Goal: Complete application form

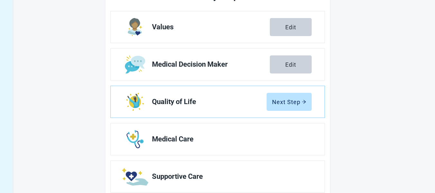
scroll to position [129, 0]
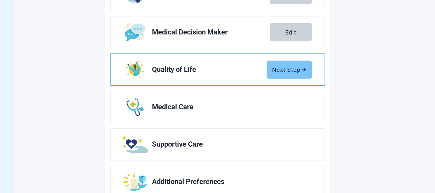
click at [288, 71] on div "Next Step" at bounding box center [289, 69] width 34 height 6
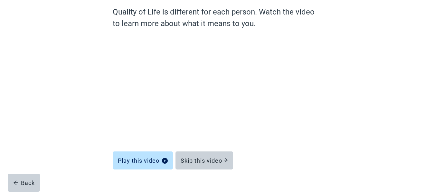
scroll to position [64, 0]
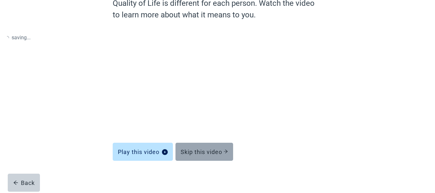
click at [210, 151] on div "Skip this video" at bounding box center [204, 151] width 47 height 6
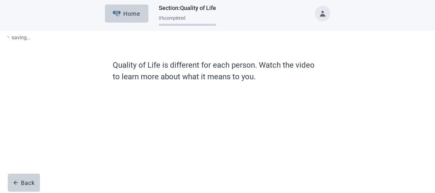
scroll to position [0, 0]
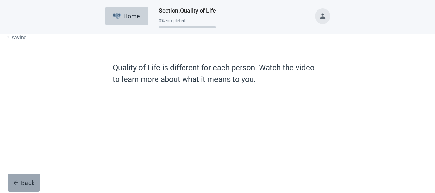
click at [23, 186] on div "Back" at bounding box center [24, 182] width 22 height 6
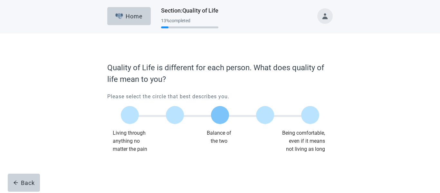
click at [221, 116] on label "Main content" at bounding box center [220, 115] width 18 height 18
click at [220, 115] on input "Quality of life scale: 50 out of 100. Balance of the two" at bounding box center [220, 115] width 0 height 0
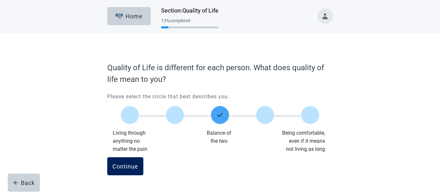
click at [125, 168] on div "Continue" at bounding box center [125, 166] width 26 height 6
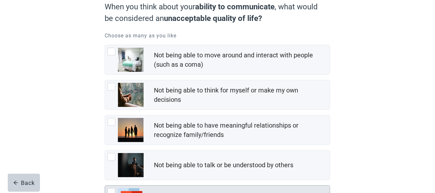
scroll to position [64, 0]
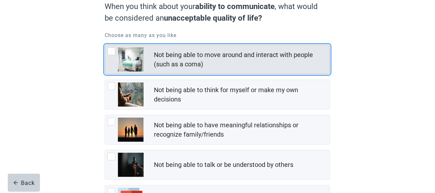
click at [112, 52] on div "Not being able to move around and interact with people (such as a coma), checkb…" at bounding box center [112, 51] width 8 height 8
click at [105, 45] on input "Not being able to move around and interact with people (such as a coma)" at bounding box center [105, 44] width 0 height 0
checkbox input "true"
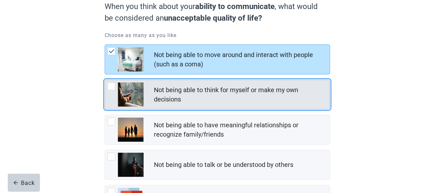
click at [111, 89] on div "Not being able to think for myself or make my own decisions, checkbox, not chec…" at bounding box center [112, 86] width 8 height 8
click at [105, 80] on input "Not being able to think for myself or make my own decisions" at bounding box center [105, 80] width 0 height 0
checkbox input "true"
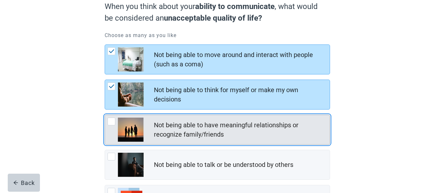
click at [112, 122] on div "Not being able to have meaningful relationships or recognize family/friends, ch…" at bounding box center [112, 121] width 8 height 8
click at [105, 115] on input "Not being able to have meaningful relationships or recognize family/friends" at bounding box center [105, 115] width 0 height 0
checkbox input "true"
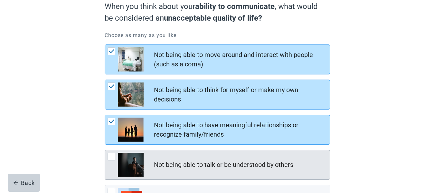
click at [111, 157] on div "Not being able to talk or be understood by others, checkbox, not checked" at bounding box center [112, 157] width 8 height 8
click at [105, 150] on input "Not being able to talk or be understood by others" at bounding box center [105, 150] width 0 height 0
checkbox input "true"
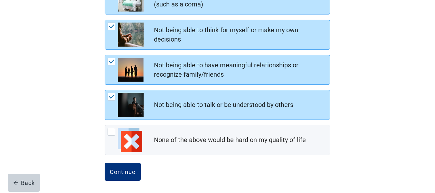
scroll to position [126, 0]
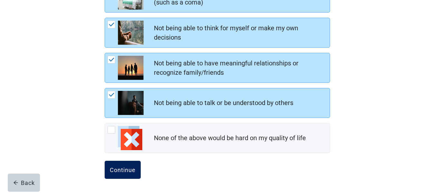
click at [121, 171] on div "Continue" at bounding box center [123, 169] width 26 height 6
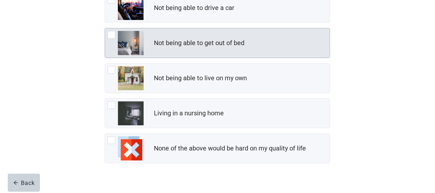
scroll to position [126, 0]
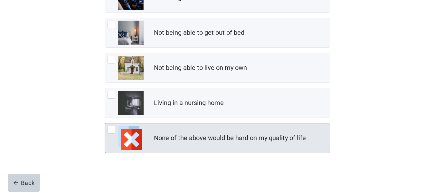
click at [128, 140] on img "None of the above would be hard on my quality of life, checkbox, not checked" at bounding box center [130, 138] width 24 height 24
click at [105, 123] on input "None of the above would be hard on my quality of life" at bounding box center [105, 123] width 0 height 0
checkbox input "true"
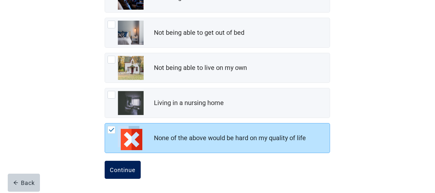
click at [131, 169] on div "Continue" at bounding box center [123, 169] width 26 height 6
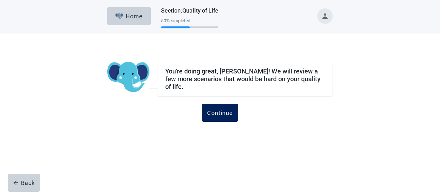
click at [226, 113] on div "Continue" at bounding box center [220, 112] width 26 height 6
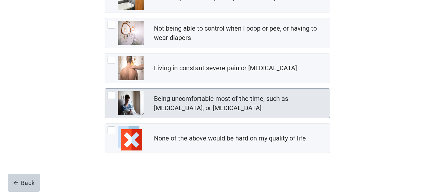
scroll to position [161, 0]
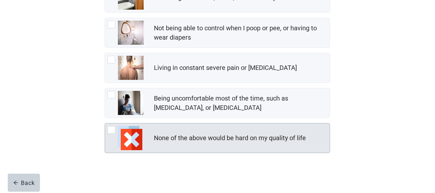
click at [134, 140] on img "None of the above would be hard on my quality of life, checkbox, not checked" at bounding box center [130, 138] width 24 height 24
click at [105, 123] on input "None of the above would be hard on my quality of life" at bounding box center [105, 123] width 0 height 0
checkbox input "true"
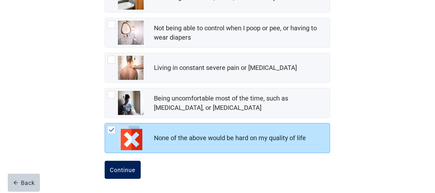
click at [132, 172] on div "Continue" at bounding box center [123, 169] width 26 height 6
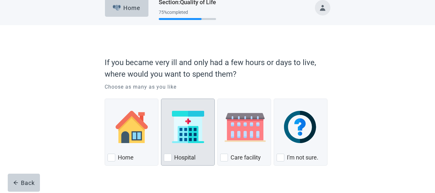
scroll to position [21, 0]
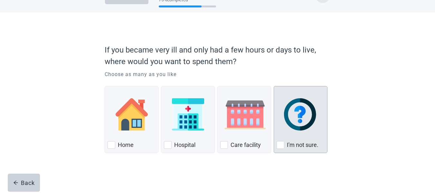
click at [305, 122] on img "I'm not sure., checkbox, not checked" at bounding box center [301, 114] width 34 height 32
click at [274, 86] on input "I'm not sure." at bounding box center [274, 86] width 0 height 0
checkbox input "true"
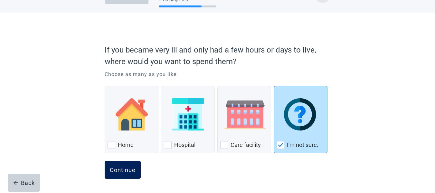
click at [125, 174] on button "Continue" at bounding box center [123, 170] width 36 height 18
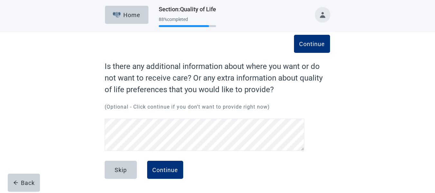
scroll to position [1, 0]
click at [127, 171] on div "Skip" at bounding box center [121, 169] width 12 height 6
click at [167, 170] on div "Continue" at bounding box center [165, 169] width 26 height 6
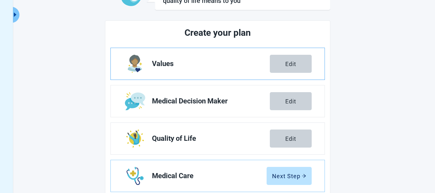
scroll to position [66, 0]
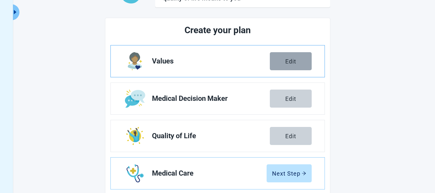
click at [292, 60] on div "Edit" at bounding box center [290, 61] width 11 height 6
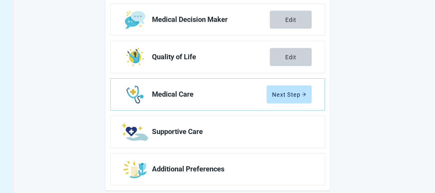
scroll to position [153, 0]
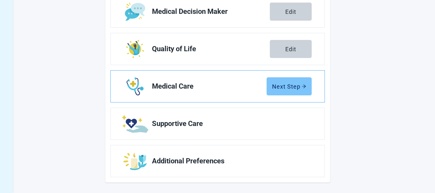
click at [280, 90] on button "Next Step" at bounding box center [289, 86] width 45 height 18
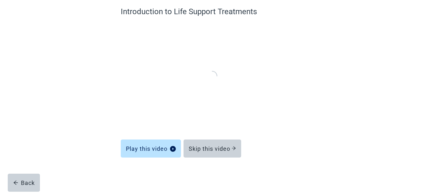
scroll to position [55, 0]
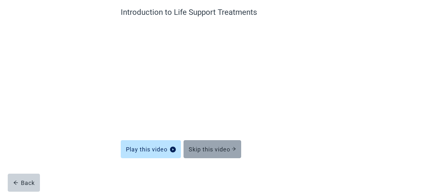
click at [222, 150] on div "Skip this video" at bounding box center [212, 149] width 47 height 6
click at [216, 149] on div "Skip this video" at bounding box center [212, 149] width 47 height 6
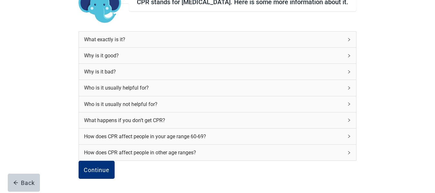
scroll to position [117, 0]
click at [109, 166] on div "Continue" at bounding box center [97, 169] width 26 height 6
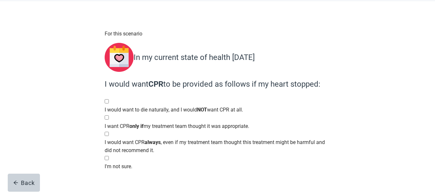
scroll to position [52, 0]
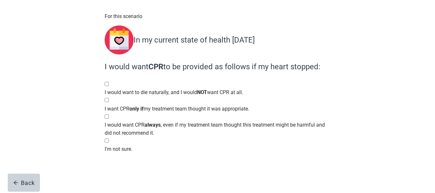
click at [109, 145] on div "I'm not sure., checkbox, not selected" at bounding box center [217, 145] width 225 height 0
click at [109, 143] on input "I'm not sure." at bounding box center [107, 140] width 4 height 4
checkbox input "true"
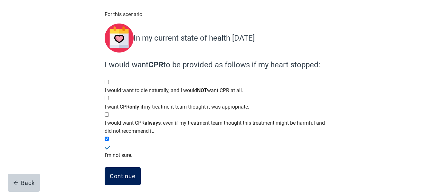
click at [133, 173] on div "Continue" at bounding box center [123, 176] width 26 height 6
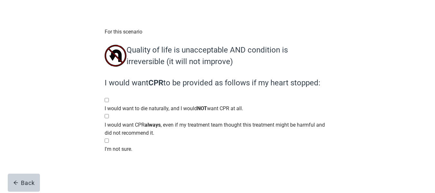
scroll to position [38, 0]
click at [112, 145] on div "I'm not sure., checkbox, not selected" at bounding box center [217, 145] width 225 height 0
click at [109, 143] on input "I'm not sure." at bounding box center [107, 140] width 4 height 4
checkbox input "true"
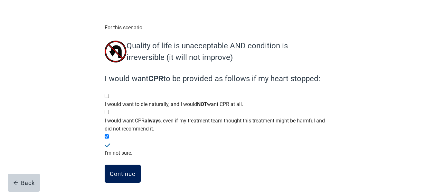
click at [132, 170] on div "Continue" at bounding box center [123, 173] width 26 height 6
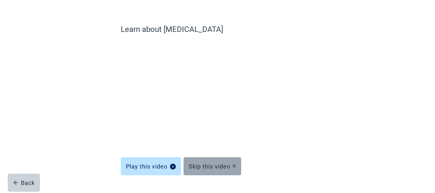
click at [218, 166] on div "Skip this video" at bounding box center [212, 166] width 47 height 6
click at [217, 165] on div "Skip this video" at bounding box center [212, 166] width 47 height 6
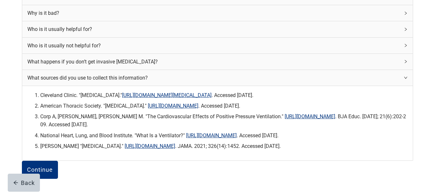
scroll to position [221, 0]
click at [53, 166] on div "Continue" at bounding box center [40, 169] width 26 height 6
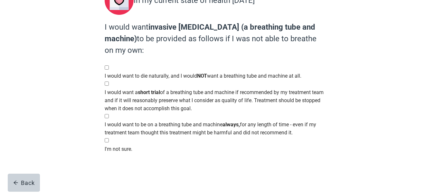
scroll to position [103, 0]
click at [113, 145] on div "I'm not sure., checkbox, not selected" at bounding box center [217, 145] width 225 height 0
click at [109, 142] on input "I'm not sure." at bounding box center [107, 140] width 4 height 4
checkbox input "true"
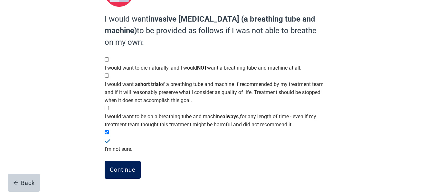
click at [115, 171] on div "Continue" at bounding box center [123, 169] width 26 height 6
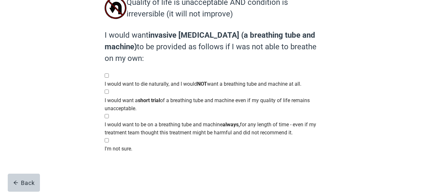
scroll to position [100, 0]
click at [112, 145] on div "I'm not sure., checkbox, not selected" at bounding box center [217, 145] width 225 height 0
click at [109, 142] on input "I'm not sure." at bounding box center [107, 140] width 4 height 4
checkbox input "true"
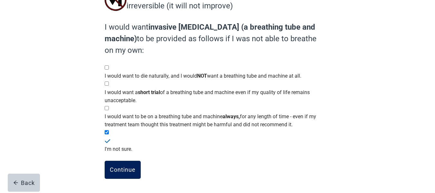
click at [121, 165] on button "Continue" at bounding box center [123, 170] width 36 height 18
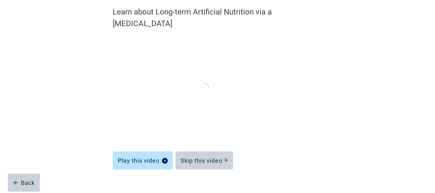
scroll to position [55, 0]
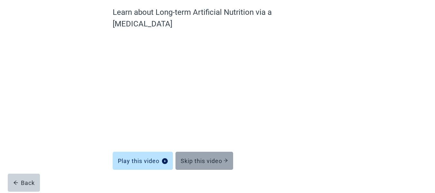
click at [208, 157] on div "Skip this video" at bounding box center [204, 160] width 47 height 6
click at [207, 157] on div "Skip this video" at bounding box center [204, 160] width 47 height 6
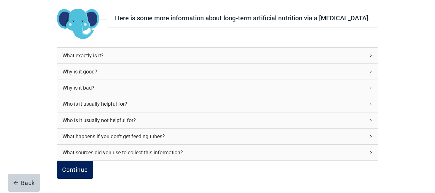
click at [88, 167] on div "Continue" at bounding box center [75, 169] width 26 height 6
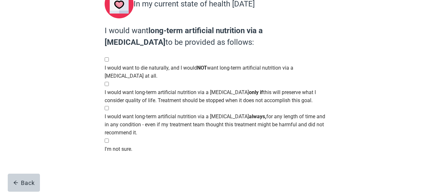
scroll to position [91, 0]
click at [109, 145] on div "I'm not sure., checkbox, not selected" at bounding box center [217, 145] width 225 height 0
click at [109, 143] on input "I'm not sure." at bounding box center [107, 140] width 4 height 4
checkbox input "true"
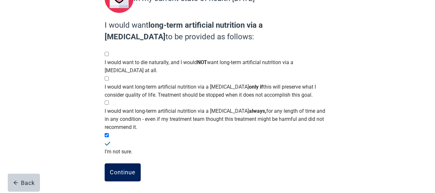
click at [127, 171] on div "Continue" at bounding box center [123, 172] width 26 height 6
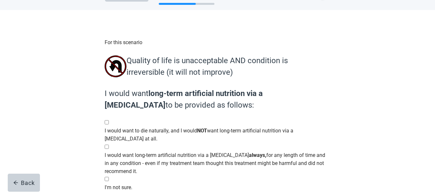
scroll to position [64, 0]
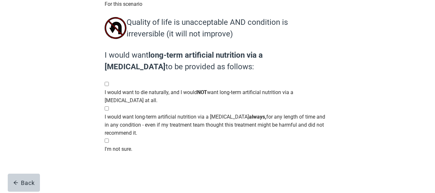
click at [111, 145] on div "I'm not sure., checkbox, not selected" at bounding box center [217, 145] width 225 height 0
click at [109, 143] on input "I'm not sure." at bounding box center [107, 140] width 4 height 4
checkbox input "true"
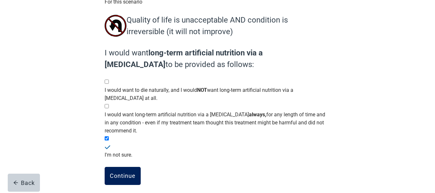
click at [126, 173] on div "Continue" at bounding box center [123, 176] width 26 height 6
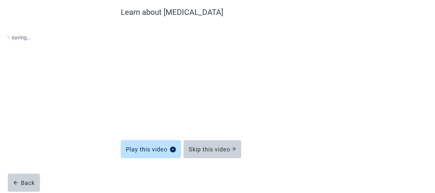
scroll to position [55, 0]
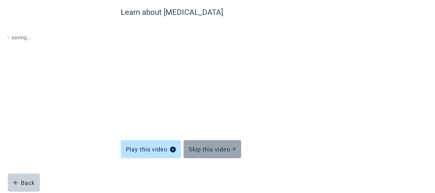
click at [219, 151] on div "Skip this video" at bounding box center [212, 149] width 47 height 6
click at [219, 150] on div "Skip this video" at bounding box center [212, 149] width 47 height 6
click at [210, 147] on div "Skip this video" at bounding box center [212, 149] width 47 height 6
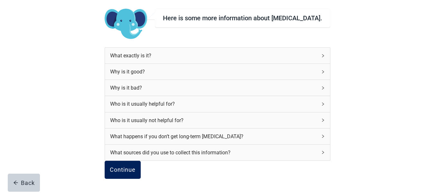
click at [136, 166] on div "Continue" at bounding box center [123, 169] width 26 height 6
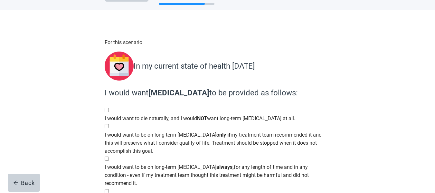
scroll to position [74, 0]
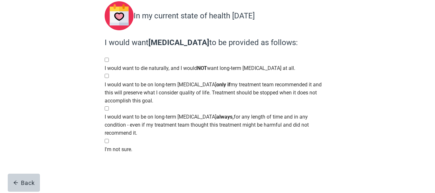
click at [109, 145] on div "I'm not sure., checkbox, not selected" at bounding box center [217, 145] width 225 height 0
click at [109, 143] on input "I'm not sure." at bounding box center [107, 141] width 4 height 4
checkbox input "true"
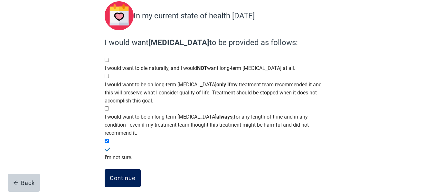
click at [126, 175] on div "Continue" at bounding box center [123, 178] width 26 height 6
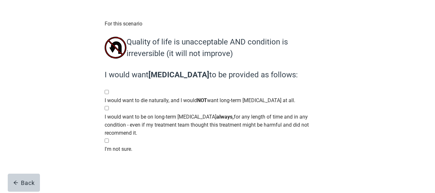
scroll to position [46, 0]
click at [110, 145] on div "I'm not sure., checkbox, not selected" at bounding box center [217, 145] width 225 height 0
click at [109, 143] on input "I'm not sure." at bounding box center [107, 140] width 4 height 4
checkbox input "true"
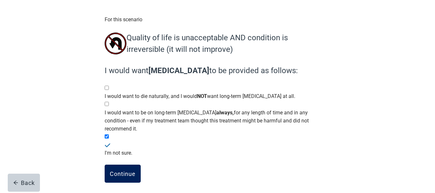
click at [120, 166] on button "Continue" at bounding box center [123, 173] width 36 height 18
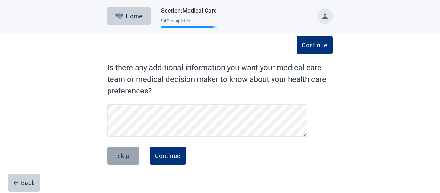
click at [127, 152] on div "Skip" at bounding box center [123, 155] width 12 height 6
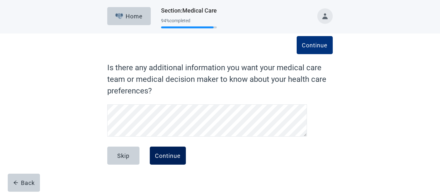
click at [163, 155] on div "Continue" at bounding box center [168, 155] width 26 height 6
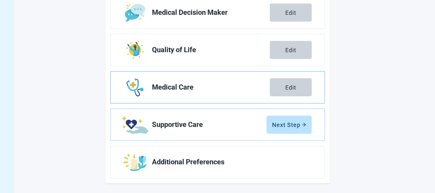
scroll to position [149, 0]
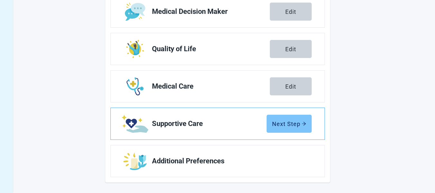
click at [283, 128] on button "Next Step" at bounding box center [289, 124] width 45 height 18
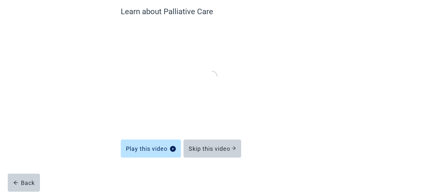
scroll to position [55, 0]
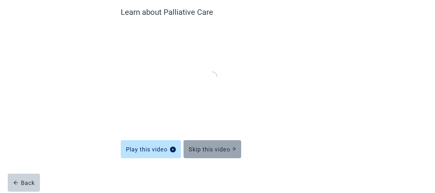
click at [219, 143] on button "Skip this video" at bounding box center [212, 149] width 58 height 18
click at [219, 145] on button "Skip this video" at bounding box center [212, 149] width 58 height 18
click at [218, 145] on button "Skip this video" at bounding box center [212, 149] width 58 height 18
click at [217, 144] on button "Skip this video" at bounding box center [212, 149] width 58 height 18
click at [215, 145] on button "Skip this video" at bounding box center [212, 149] width 58 height 18
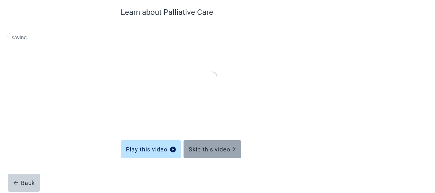
drag, startPoint x: 215, startPoint y: 146, endPoint x: 213, endPoint y: 141, distance: 4.9
click at [215, 145] on button "Skip this video" at bounding box center [212, 149] width 58 height 18
click at [212, 145] on button "Skip this video" at bounding box center [212, 149] width 58 height 18
click at [213, 146] on div "Skip this video" at bounding box center [212, 149] width 47 height 6
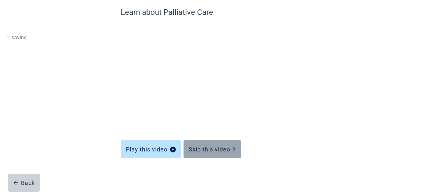
click at [213, 146] on div "Skip this video" at bounding box center [212, 149] width 47 height 6
click at [213, 147] on div "Skip this video" at bounding box center [212, 149] width 47 height 6
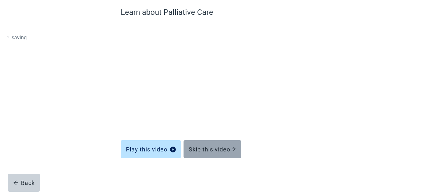
click at [213, 147] on div "Skip this video" at bounding box center [212, 149] width 47 height 6
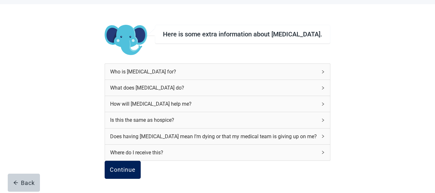
click at [136, 166] on div "Continue" at bounding box center [123, 169] width 26 height 6
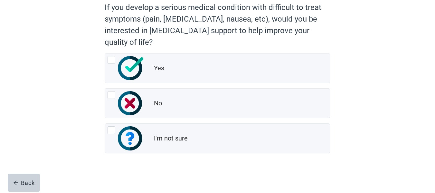
scroll to position [64, 0]
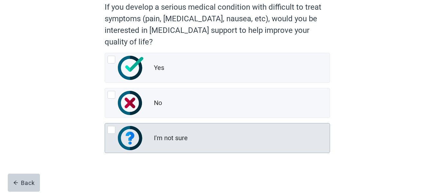
click at [112, 130] on div "I'm not sure, radio button, not checked" at bounding box center [112, 130] width 8 height 8
click at [105, 123] on input "I'm not sure" at bounding box center [105, 123] width 0 height 0
radio input "true"
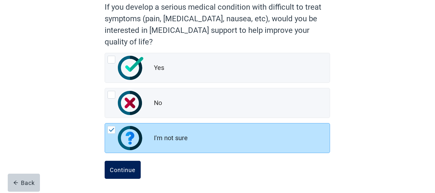
click at [124, 169] on div "Continue" at bounding box center [123, 169] width 26 height 6
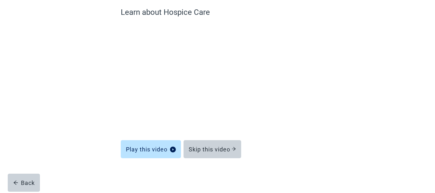
scroll to position [55, 0]
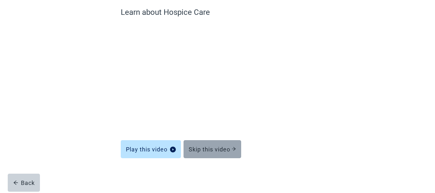
click at [197, 150] on div "Skip this video" at bounding box center [212, 149] width 47 height 6
click at [196, 149] on div "Skip this video" at bounding box center [212, 149] width 47 height 6
click at [197, 149] on div "Skip this video" at bounding box center [212, 149] width 47 height 6
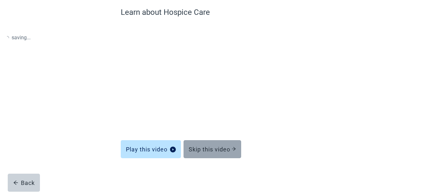
click at [197, 149] on div "Skip this video" at bounding box center [212, 149] width 47 height 6
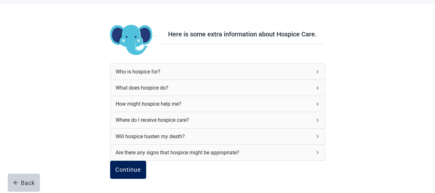
click at [141, 166] on div "Continue" at bounding box center [128, 169] width 26 height 6
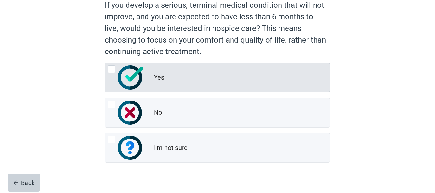
scroll to position [75, 0]
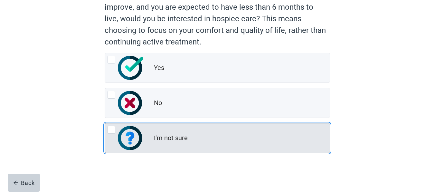
click at [108, 130] on div "I'm not sure, radio button, not checked" at bounding box center [112, 130] width 8 height 8
click at [105, 123] on input "I'm not sure" at bounding box center [105, 123] width 0 height 0
radio input "true"
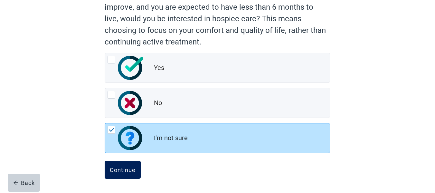
click at [123, 169] on div "Continue" at bounding box center [123, 169] width 26 height 6
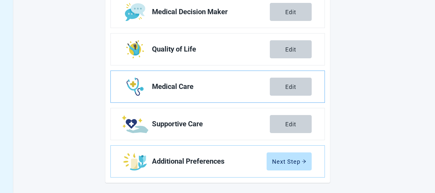
scroll to position [149, 0]
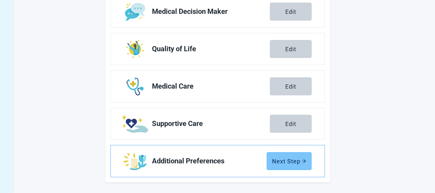
click at [290, 156] on button "Next Step" at bounding box center [289, 161] width 45 height 18
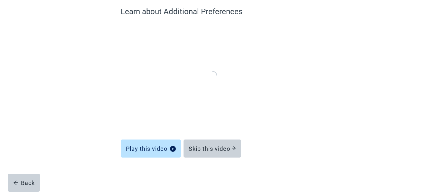
scroll to position [55, 0]
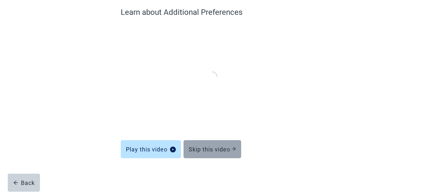
click at [216, 150] on div "Skip this video" at bounding box center [212, 149] width 47 height 6
click at [215, 149] on div "Skip this video" at bounding box center [212, 149] width 47 height 6
click at [214, 148] on div "Skip this video" at bounding box center [212, 149] width 47 height 6
click at [214, 146] on div "Skip this video" at bounding box center [212, 149] width 47 height 6
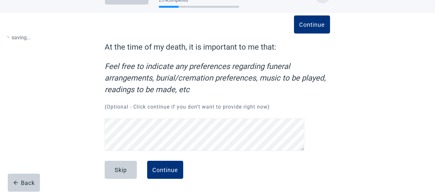
click at [214, 161] on div "Skip Continue" at bounding box center [217, 177] width 225 height 32
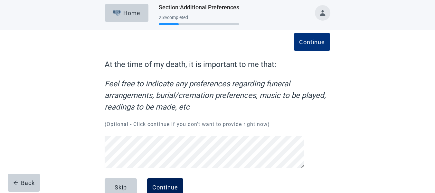
click at [170, 184] on div "Continue" at bounding box center [165, 187] width 26 height 6
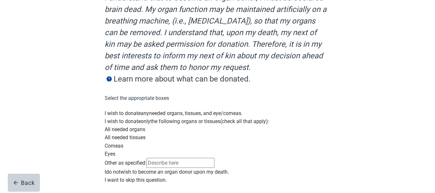
scroll to position [97, 0]
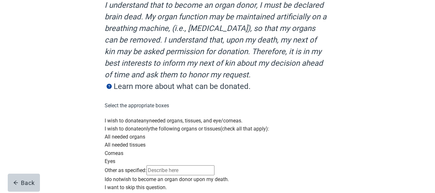
click at [110, 117] on div "Main content" at bounding box center [217, 117] width 225 height 0
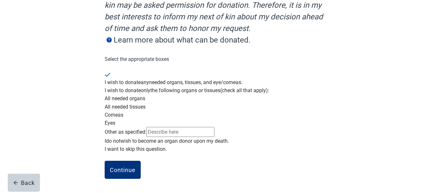
scroll to position [204, 0]
click at [132, 167] on div "Continue" at bounding box center [123, 169] width 26 height 6
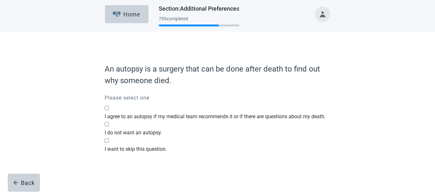
scroll to position [13, 0]
click at [111, 145] on div "I want to skip this question., checkbox, not selected" at bounding box center [217, 145] width 225 height 0
click at [109, 143] on input "I want to skip this question." at bounding box center [107, 140] width 4 height 4
checkbox input "true"
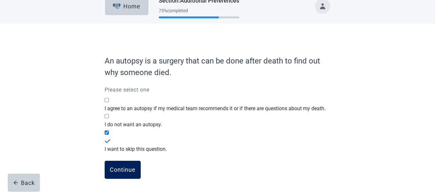
click at [124, 170] on div "Continue" at bounding box center [123, 169] width 26 height 6
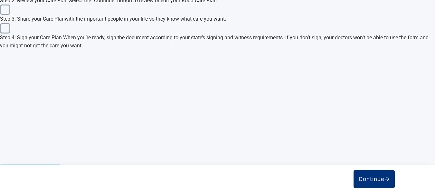
scroll to position [307, 0]
